Goal: Task Accomplishment & Management: Use online tool/utility

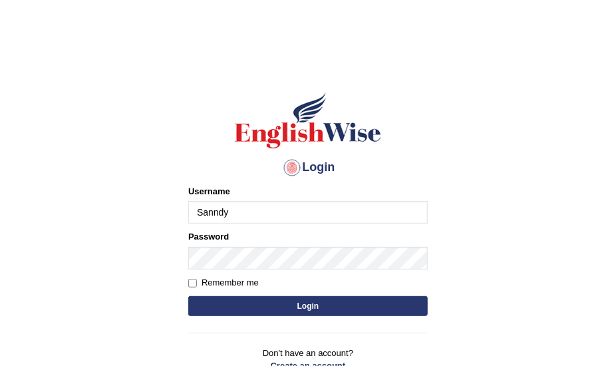
type input "Sanndy"
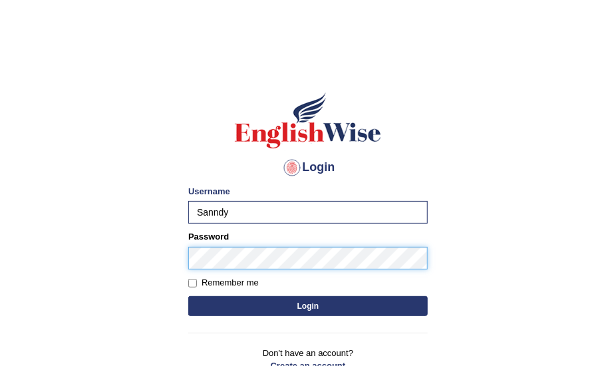
click at [188, 296] on button "Login" at bounding box center [307, 306] width 239 height 20
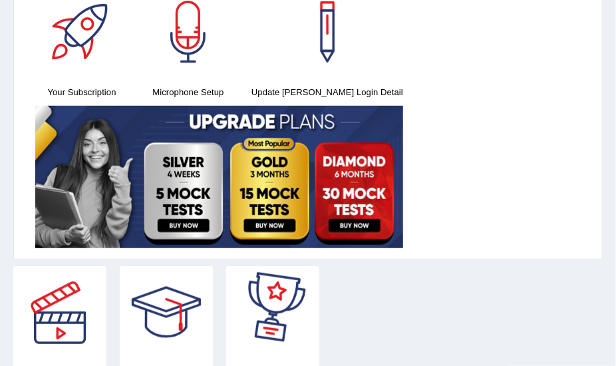
scroll to position [362, 0]
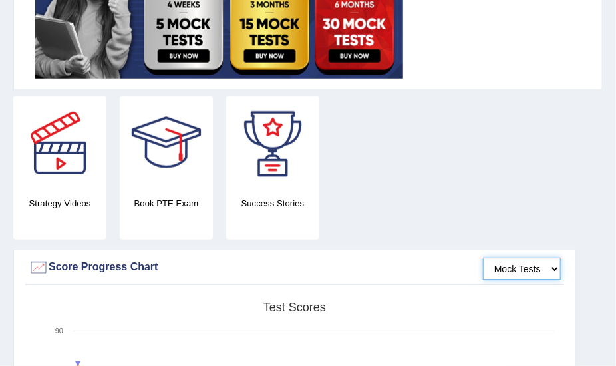
click at [505, 261] on select "Mock Tests" at bounding box center [522, 268] width 78 height 23
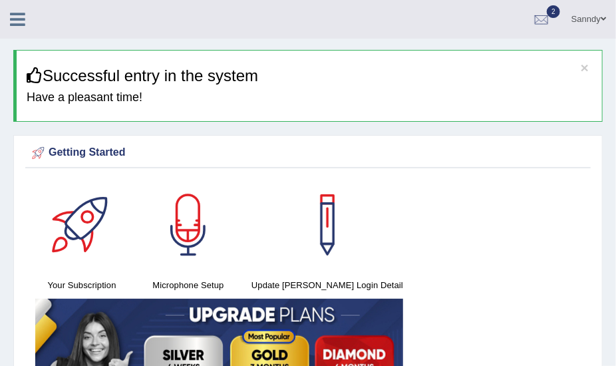
scroll to position [0, 0]
click at [19, 21] on icon at bounding box center [17, 19] width 15 height 17
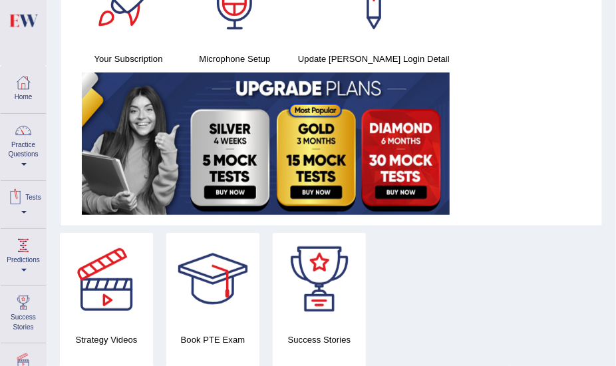
scroll to position [241, 0]
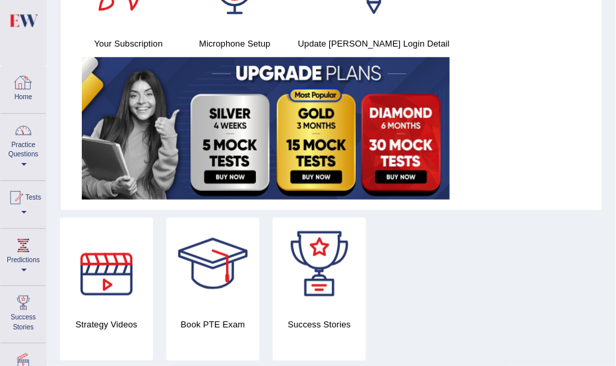
click at [23, 76] on div at bounding box center [23, 82] width 20 height 20
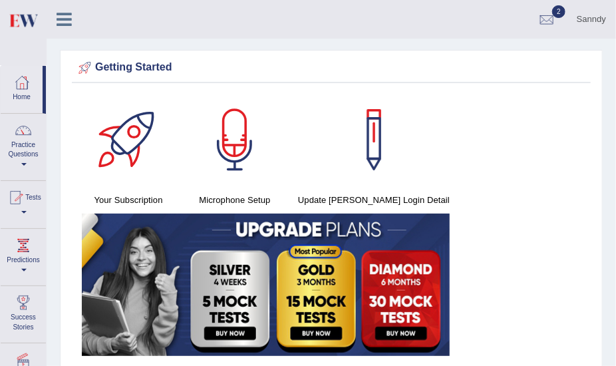
click at [17, 196] on div at bounding box center [15, 197] width 20 height 20
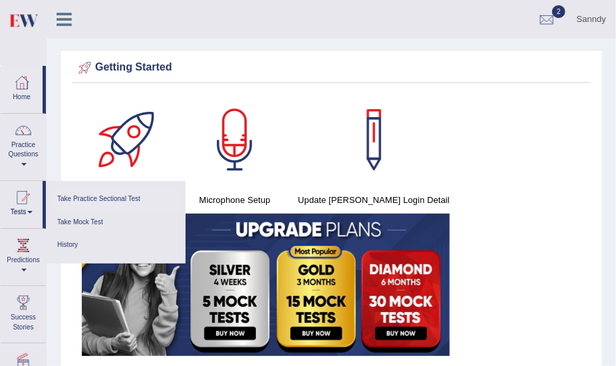
click at [113, 199] on link "Take Practice Sectional Test" at bounding box center [116, 198] width 126 height 23
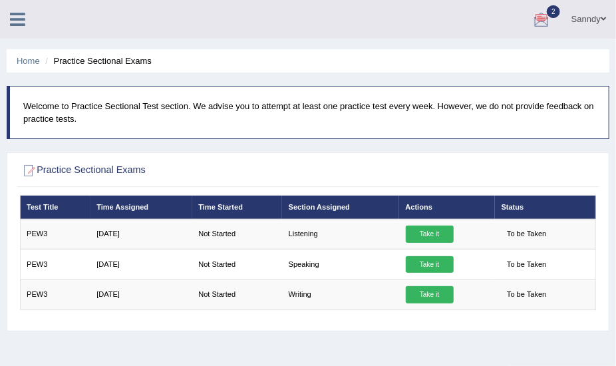
click at [79, 168] on h2 "Practice Sectional Exams" at bounding box center [198, 170] width 357 height 17
drag, startPoint x: 26, startPoint y: 105, endPoint x: 189, endPoint y: 109, distance: 163.6
click at [189, 109] on p "Welcome to Practice Sectional Test section. We advise you to attempt at least o…" at bounding box center [309, 112] width 572 height 25
click at [191, 110] on p "Welcome to Practice Sectional Test section. We advise you to attempt at least o…" at bounding box center [309, 112] width 572 height 25
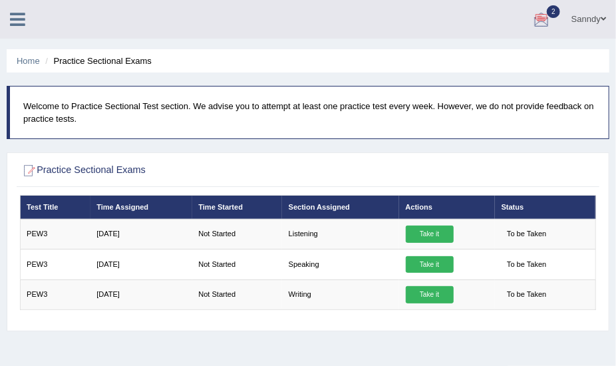
drag, startPoint x: 191, startPoint y: 104, endPoint x: 302, endPoint y: 126, distance: 112.7
click at [302, 126] on blockquote "Welcome to Practice Sectional Test section. We advise you to attempt at least o…" at bounding box center [308, 112] width 602 height 53
click at [296, 124] on p "Welcome to Practice Sectional Test section. We advise you to attempt at least o…" at bounding box center [309, 112] width 572 height 25
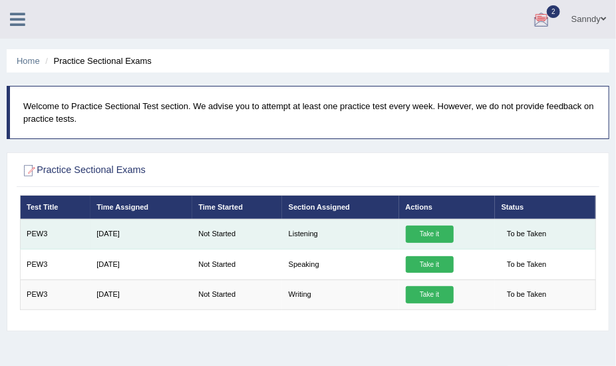
click at [263, 229] on td "Not Started" at bounding box center [237, 234] width 90 height 30
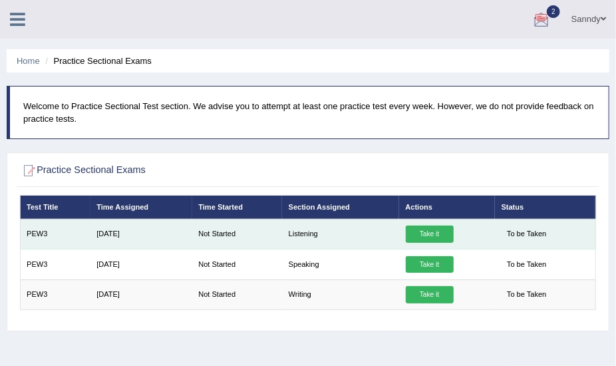
click at [263, 229] on td "Not Started" at bounding box center [237, 234] width 90 height 30
click at [261, 232] on td "Not Started" at bounding box center [237, 234] width 90 height 30
click at [431, 235] on link "Take it" at bounding box center [430, 233] width 48 height 17
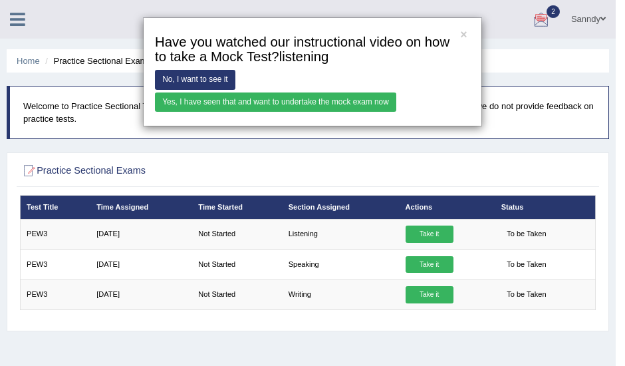
click at [197, 102] on link "Yes, I have seen that and want to undertake the mock exam now" at bounding box center [275, 101] width 241 height 19
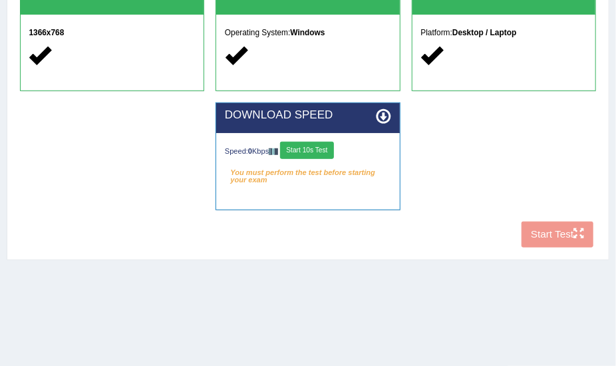
scroll to position [302, 0]
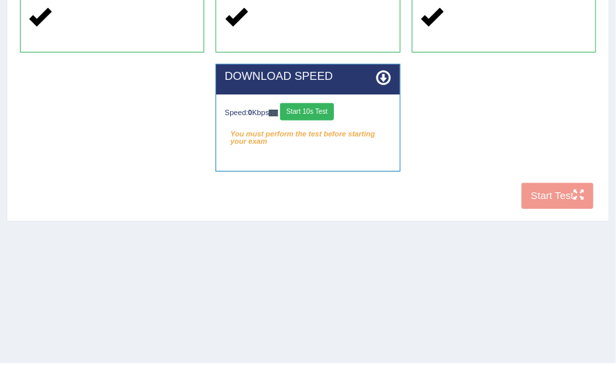
click at [322, 112] on button "Start 10s Test" at bounding box center [307, 111] width 54 height 17
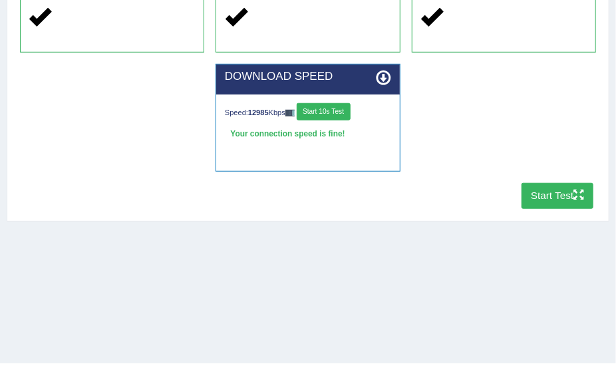
click at [426, 241] on div "Home Exams Exam Requirements System Requirements Test [GEOGRAPHIC_DATA] Cookies…" at bounding box center [308, 30] width 616 height 665
click at [558, 193] on button "Start Test" at bounding box center [557, 196] width 72 height 26
